Goal: Contribute content

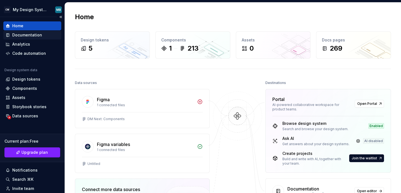
click at [27, 37] on div "Documentation" at bounding box center [27, 35] width 30 height 6
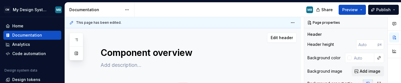
type textarea "*"
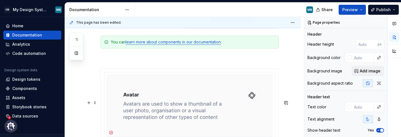
scroll to position [186, 0]
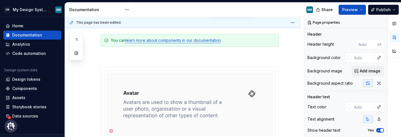
type textarea "*"
